Goal: Task Accomplishment & Management: Use online tool/utility

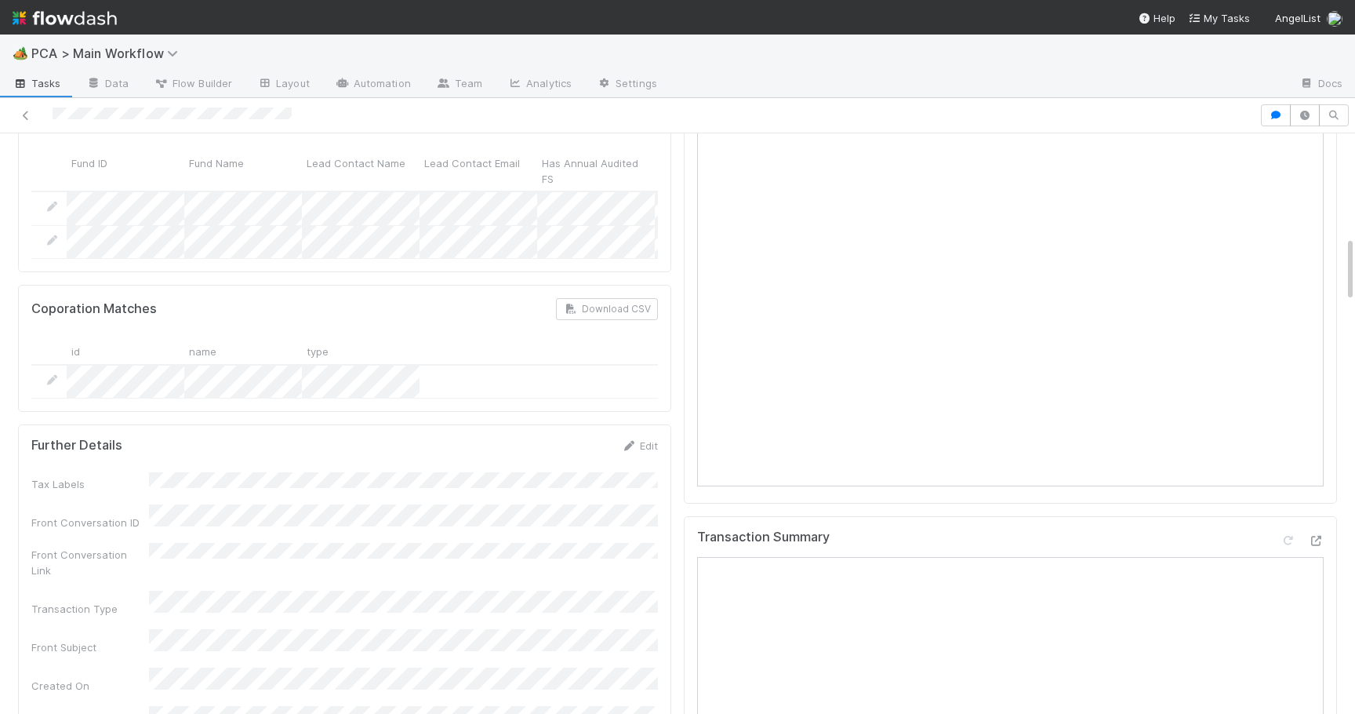
scroll to position [434, 0]
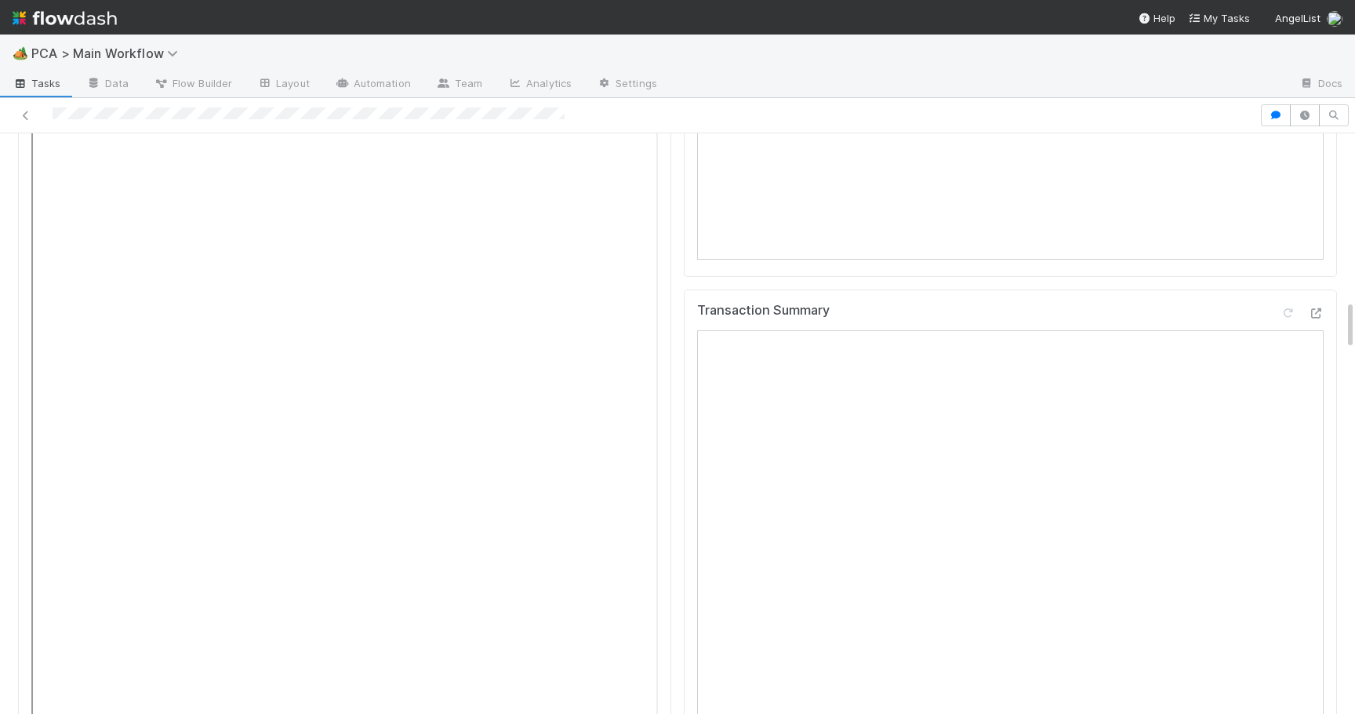
scroll to position [1908, 0]
click at [1319, 338] on icon at bounding box center [1316, 343] width 16 height 10
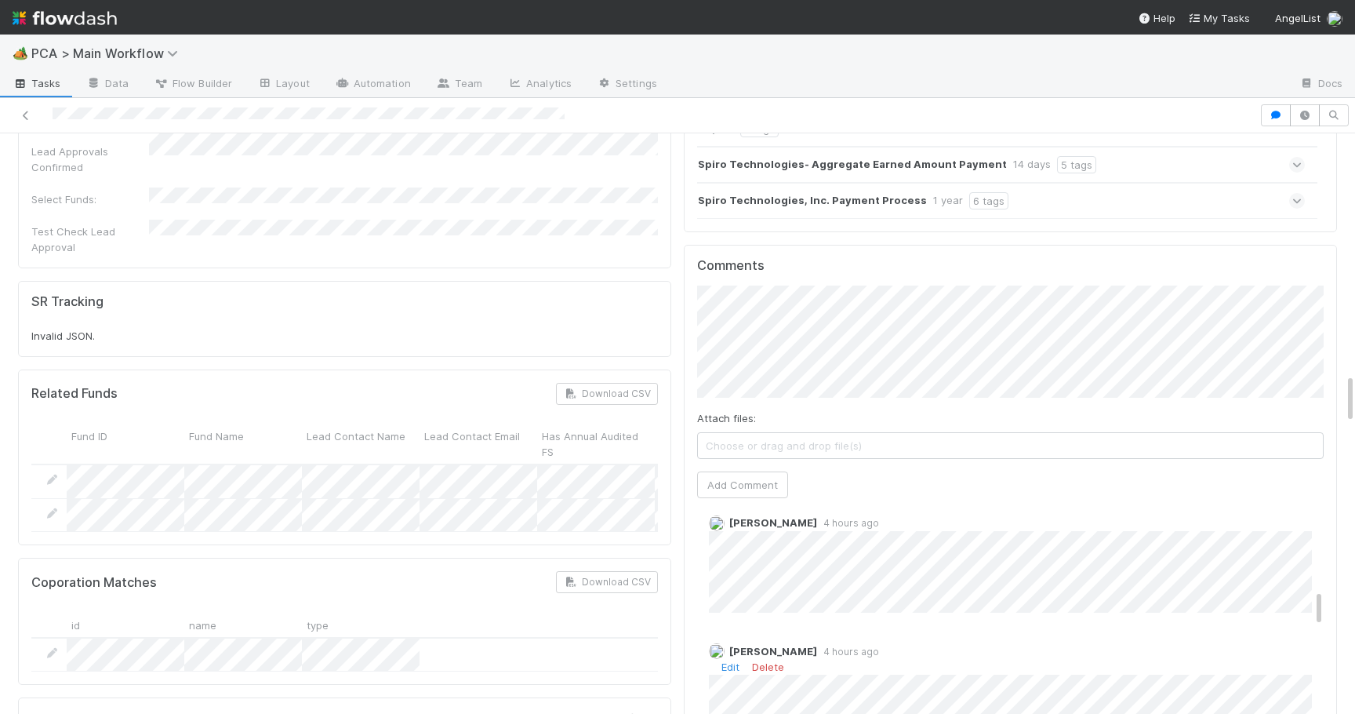
scroll to position [723, 0]
click at [743, 348] on div "Attach files: Choose or drag and drop file(s) Add Comment" at bounding box center [1010, 392] width 627 height 213
click at [741, 471] on button "Add Comment" at bounding box center [742, 484] width 91 height 27
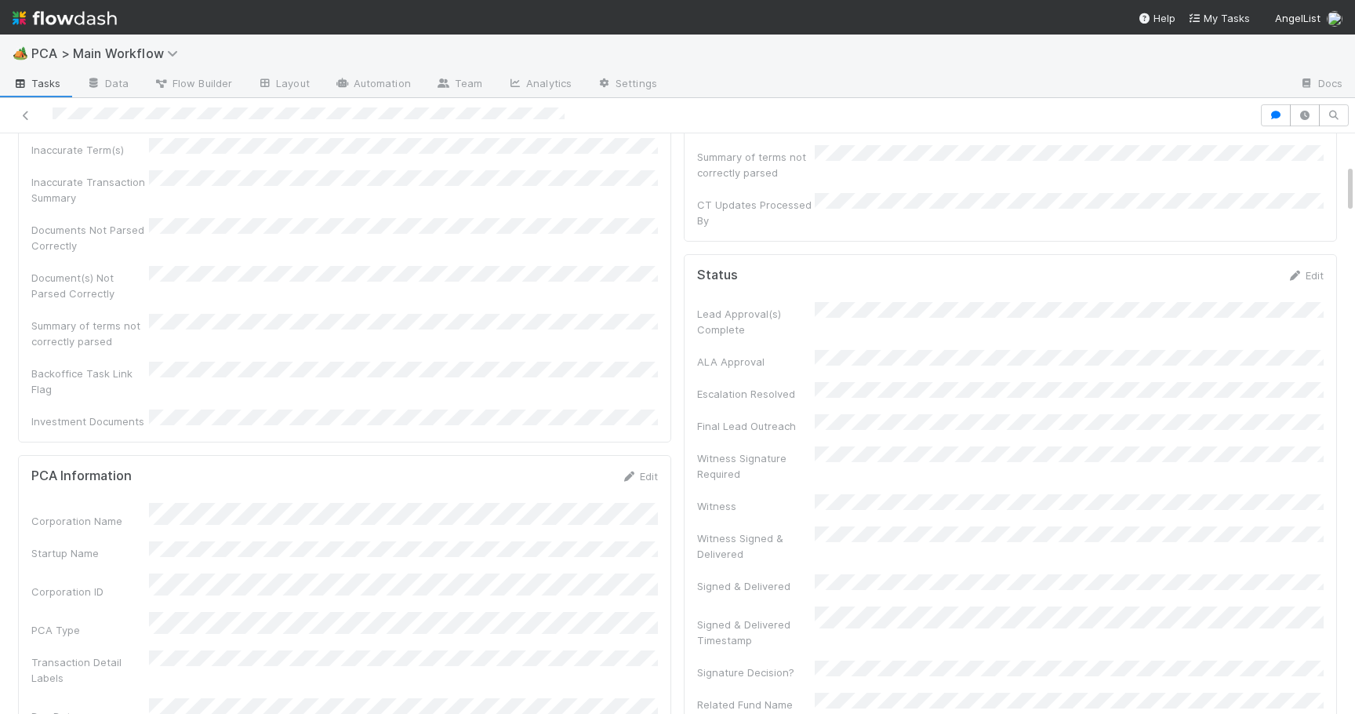
scroll to position [345, 0]
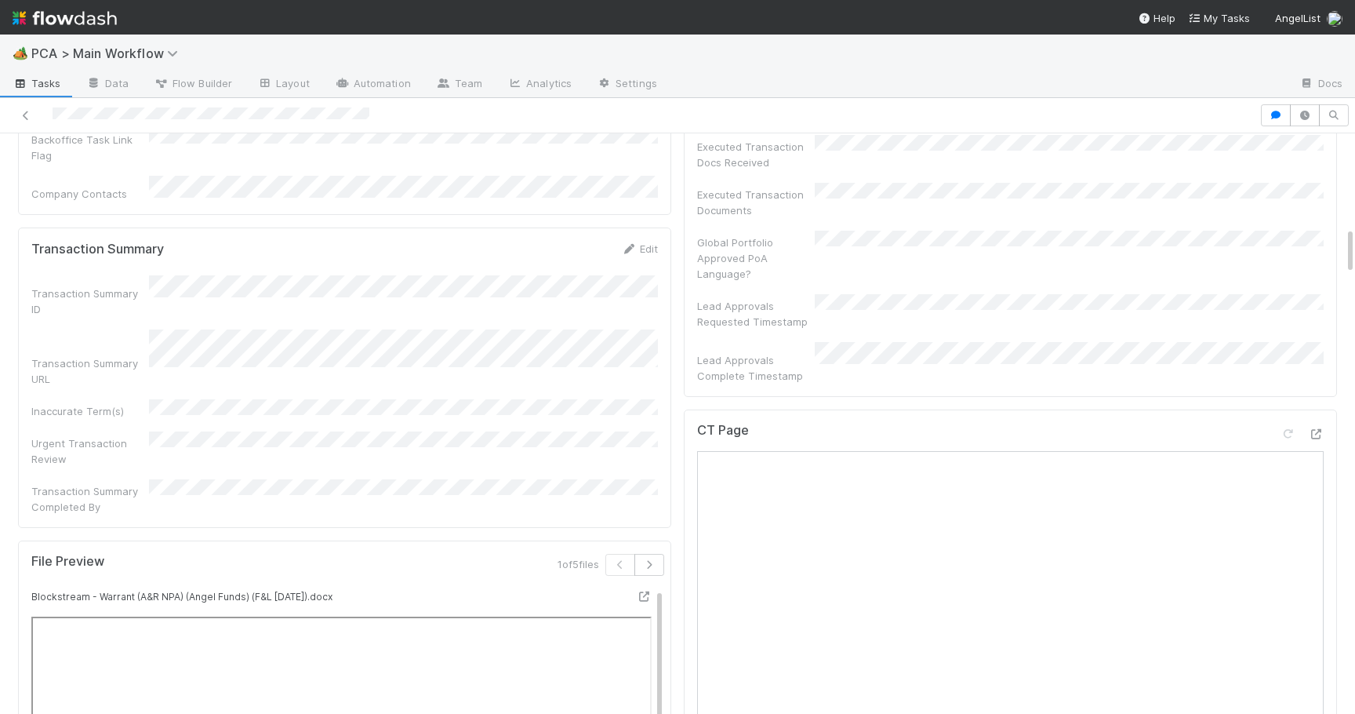
scroll to position [1128, 0]
